Goal: Browse casually: Explore the website without a specific task or goal

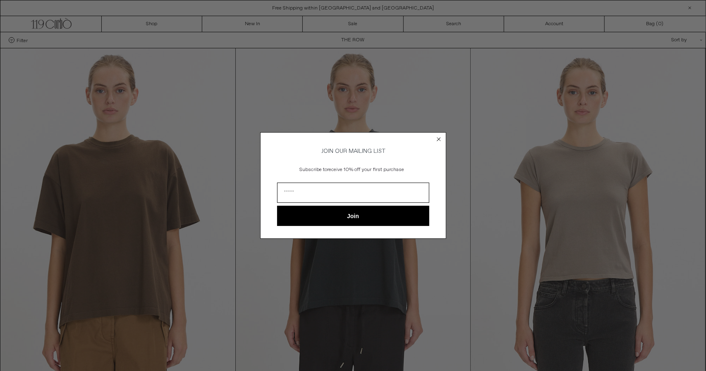
drag, startPoint x: 437, startPoint y: 141, endPoint x: 438, endPoint y: 137, distance: 5.0
click at [438, 137] on icon "Close dialog" at bounding box center [439, 139] width 8 height 8
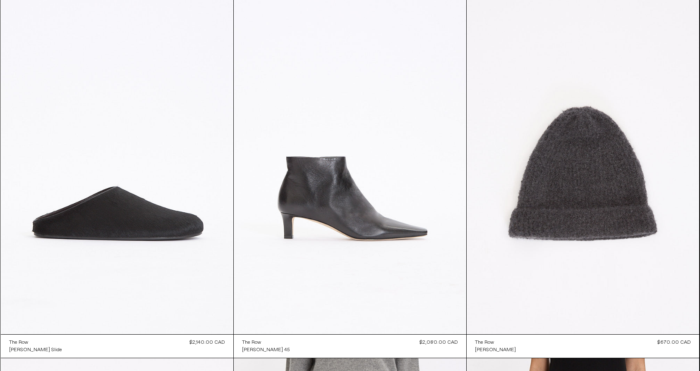
scroll to position [809, 0]
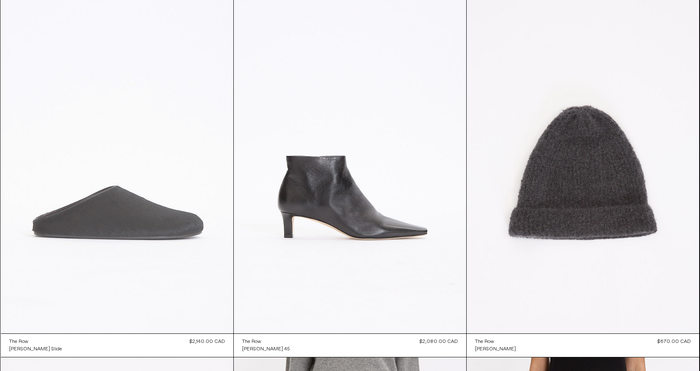
click at [177, 216] on at bounding box center [117, 159] width 232 height 349
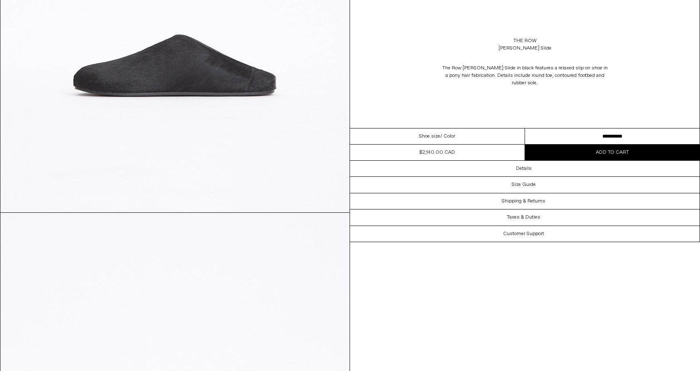
scroll to position [1146, 0]
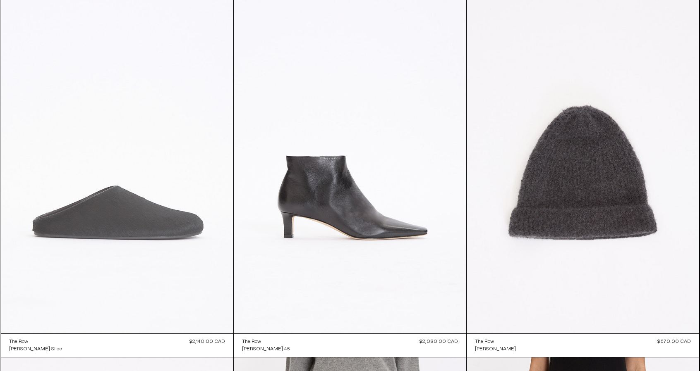
click at [143, 263] on at bounding box center [117, 159] width 232 height 349
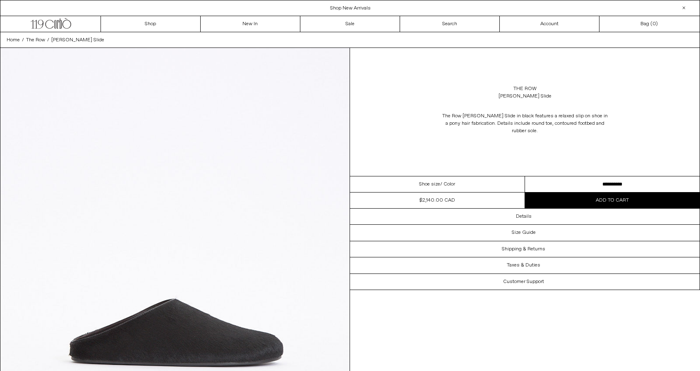
click at [574, 181] on select "**********" at bounding box center [612, 185] width 175 height 16
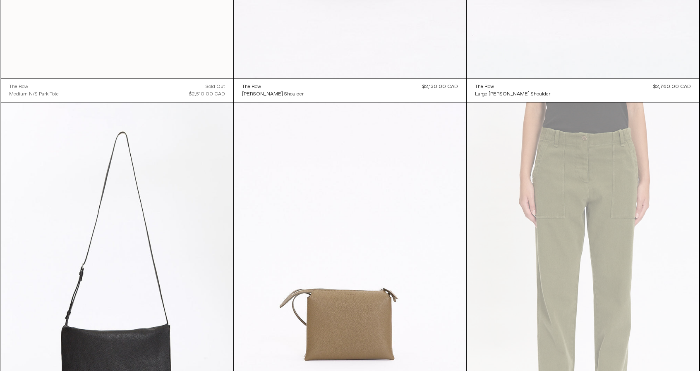
scroll to position [2556, 0]
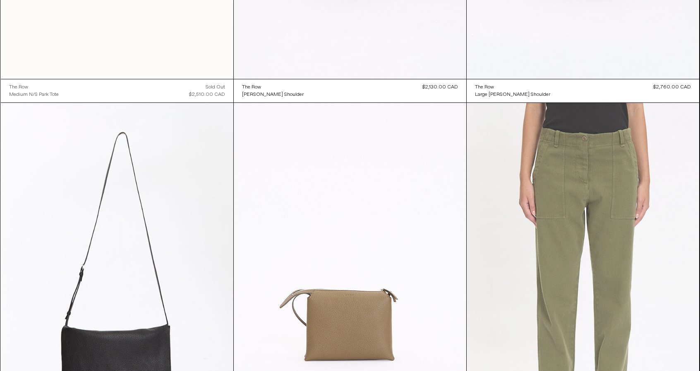
click at [561, 177] on at bounding box center [583, 277] width 232 height 349
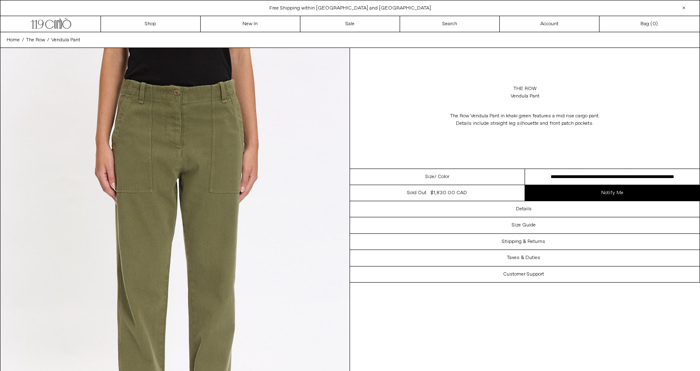
click at [601, 173] on select "**********" at bounding box center [612, 177] width 175 height 16
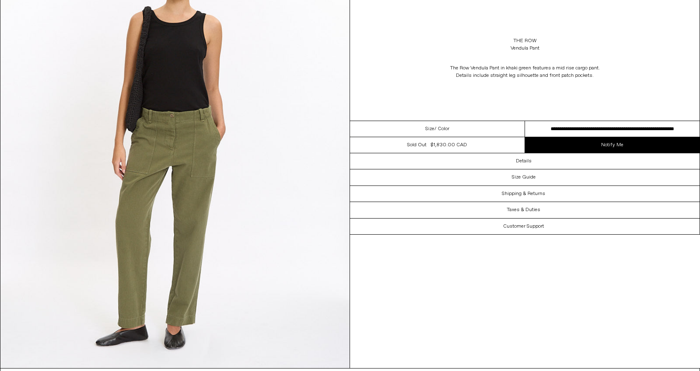
scroll to position [1427, 0]
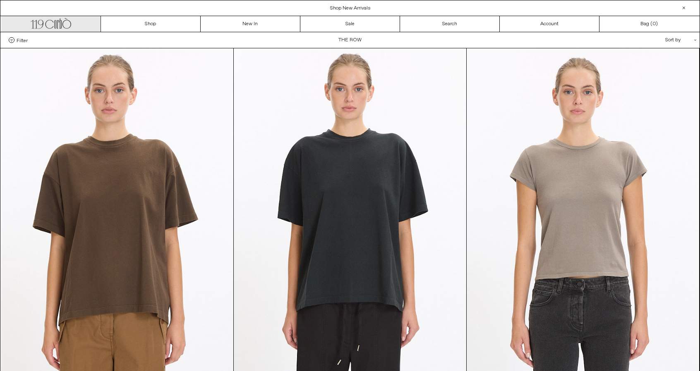
click at [69, 26] on icon ".cls-1, .cls-2 { fill: #231f20; stroke: #231f20; stroke-miterlimit: 10; stroke-…" at bounding box center [51, 23] width 41 height 12
